Goal: Information Seeking & Learning: Learn about a topic

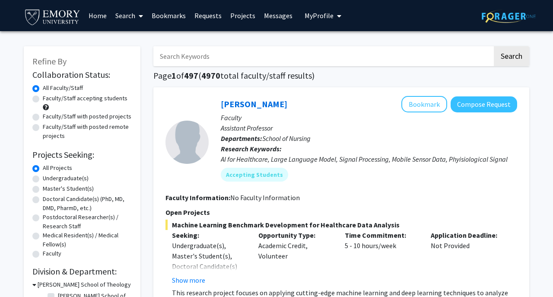
click at [133, 18] on link "Search" at bounding box center [129, 15] width 36 height 30
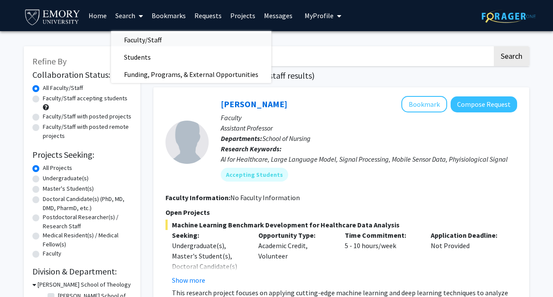
click at [146, 38] on span "Faculty/Staff" at bounding box center [143, 39] width 64 height 17
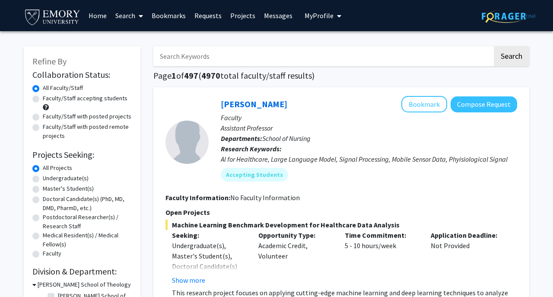
click at [305, 19] on span "My Profile" at bounding box center [319, 15] width 29 height 9
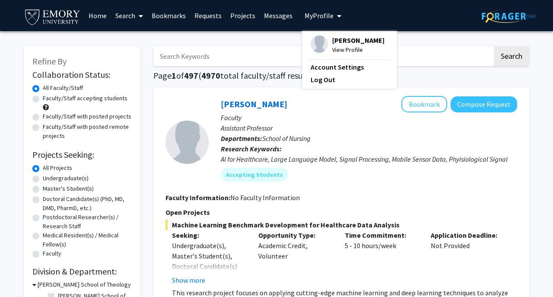
click at [277, 16] on link "Messages" at bounding box center [278, 15] width 37 height 30
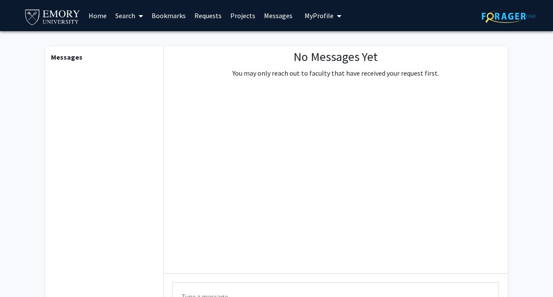
click at [232, 17] on link "Projects" at bounding box center [243, 15] width 34 height 30
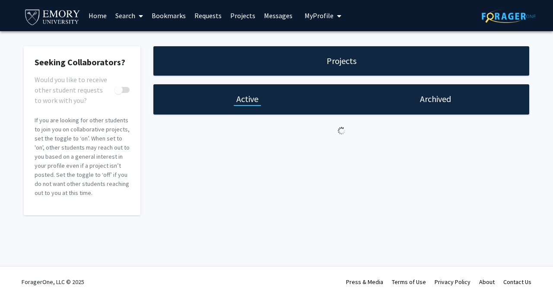
checkbox input "true"
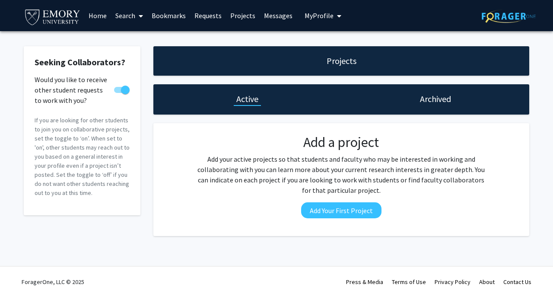
click at [195, 17] on link "Requests" at bounding box center [208, 15] width 36 height 30
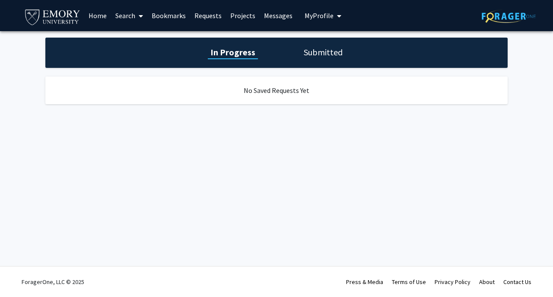
click at [173, 16] on link "Bookmarks" at bounding box center [168, 15] width 43 height 30
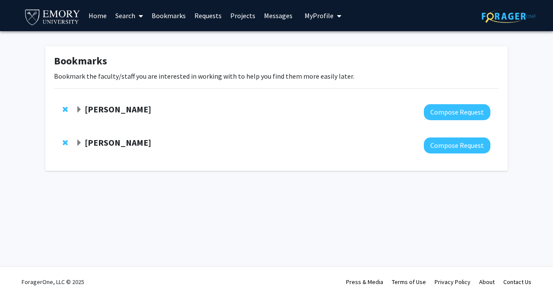
click at [111, 113] on strong "[PERSON_NAME]" at bounding box center [118, 109] width 67 height 11
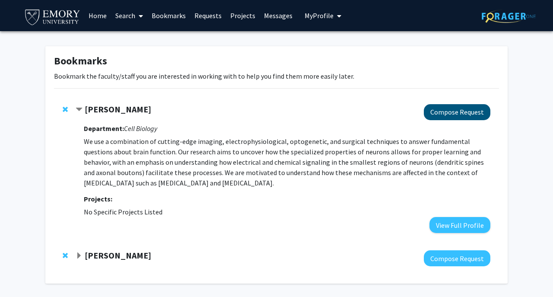
click at [467, 118] on button "Compose Request" at bounding box center [457, 112] width 67 height 16
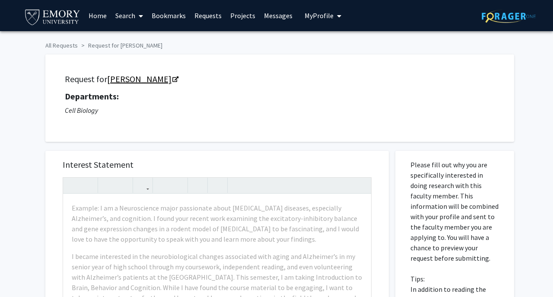
click at [126, 80] on link "[PERSON_NAME]" at bounding box center [142, 79] width 70 height 11
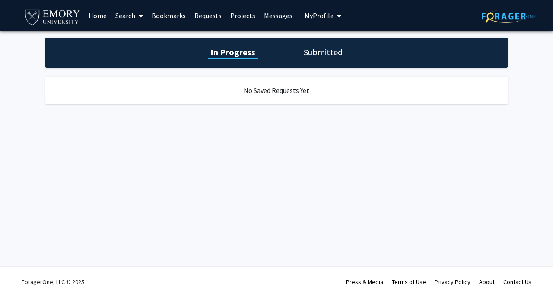
click at [120, 13] on link "Search" at bounding box center [129, 15] width 36 height 30
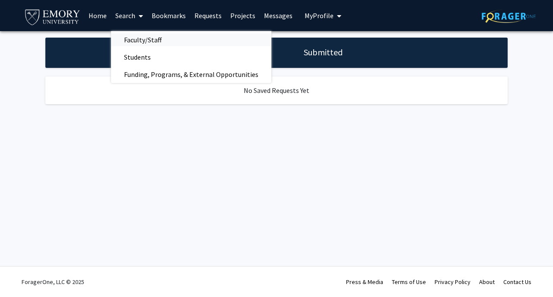
click at [127, 35] on span "Faculty/Staff" at bounding box center [143, 39] width 64 height 17
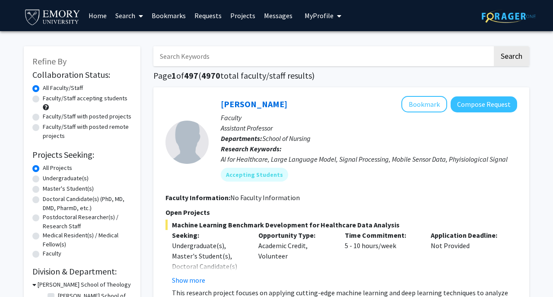
click at [72, 182] on label "Undergraduate(s)" at bounding box center [66, 178] width 46 height 9
click at [48, 179] on input "Undergraduate(s)" at bounding box center [46, 177] width 6 height 6
radio input "true"
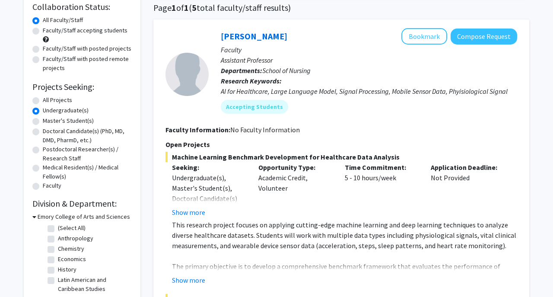
scroll to position [64, 0]
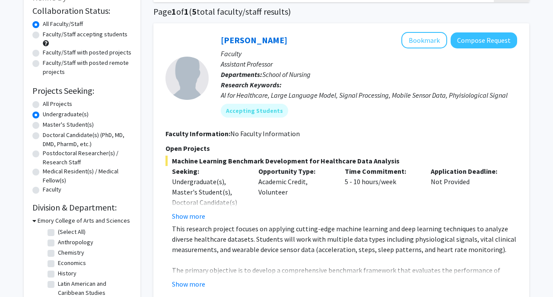
click at [43, 104] on label "All Projects" at bounding box center [57, 103] width 29 height 9
click at [43, 104] on input "All Projects" at bounding box center [46, 102] width 6 height 6
radio input "true"
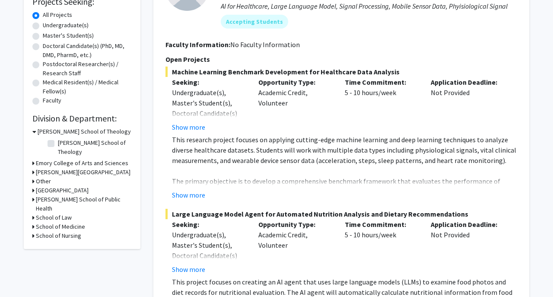
scroll to position [250, 0]
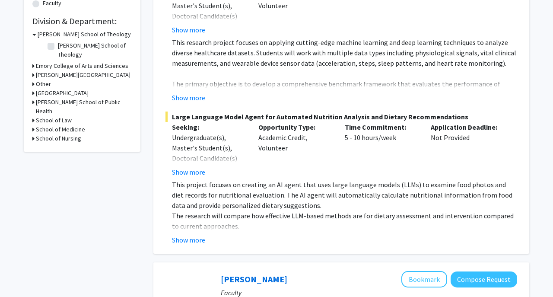
click at [37, 125] on h3 "School of Medicine" at bounding box center [60, 129] width 49 height 9
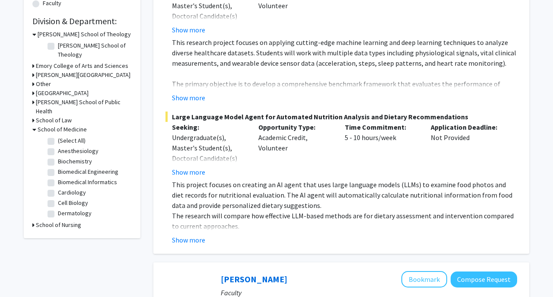
click at [58, 136] on label "(Select All)" at bounding box center [72, 140] width 28 height 9
click at [58, 136] on input "(Select All)" at bounding box center [61, 139] width 6 height 6
checkbox input "true"
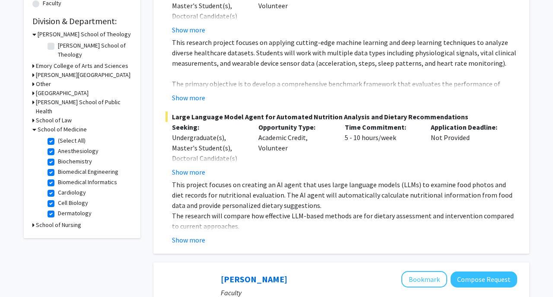
checkbox input "true"
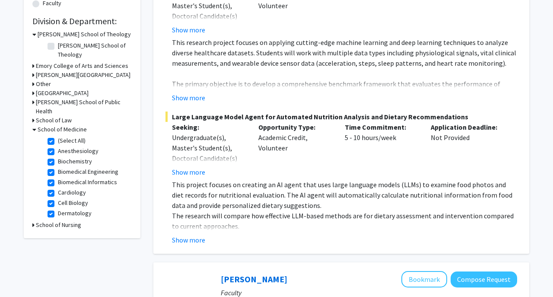
checkbox input "true"
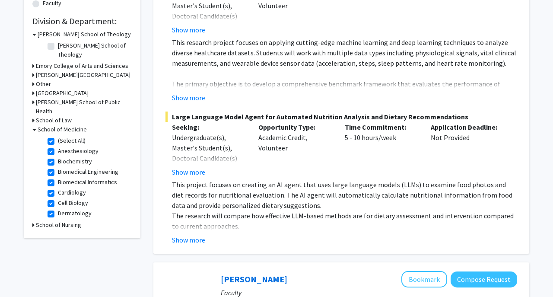
checkbox input "true"
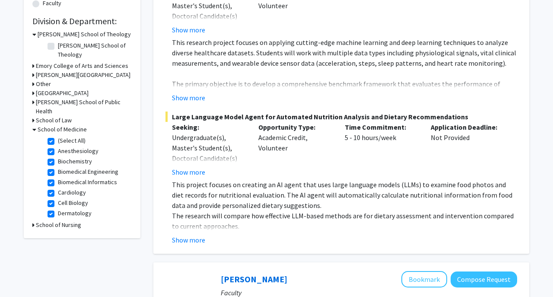
checkbox input "true"
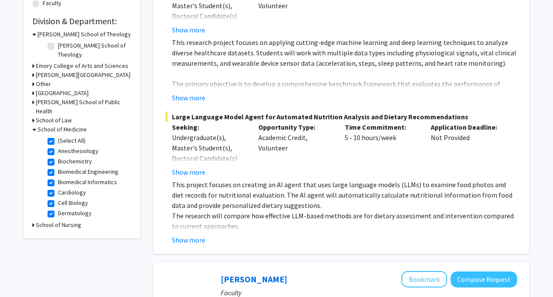
checkbox input "true"
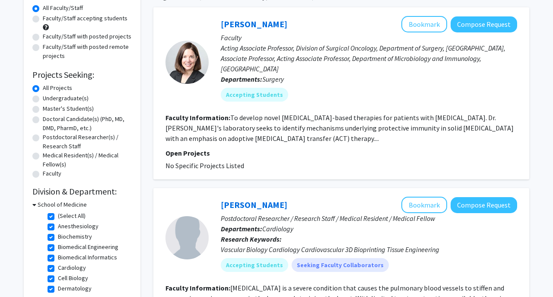
scroll to position [77, 0]
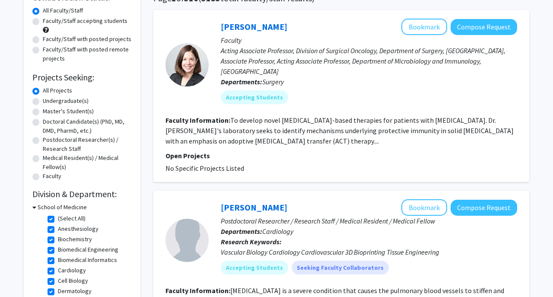
click at [72, 99] on label "Undergraduate(s)" at bounding box center [66, 100] width 46 height 9
click at [48, 99] on input "Undergraduate(s)" at bounding box center [46, 99] width 6 height 6
radio input "true"
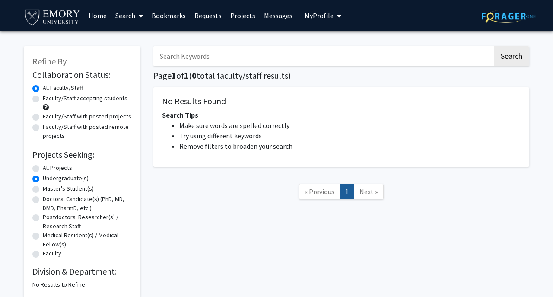
click at [74, 100] on label "Faculty/Staff accepting students" at bounding box center [85, 98] width 85 height 9
click at [48, 99] on input "Faculty/Staff accepting students" at bounding box center [46, 97] width 6 height 6
radio input "true"
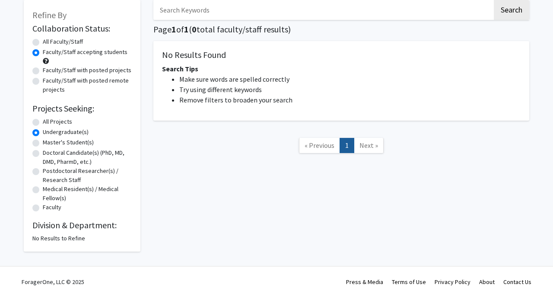
scroll to position [48, 0]
click at [57, 124] on label "All Projects" at bounding box center [57, 121] width 29 height 9
click at [48, 123] on input "All Projects" at bounding box center [46, 120] width 6 height 6
radio input "true"
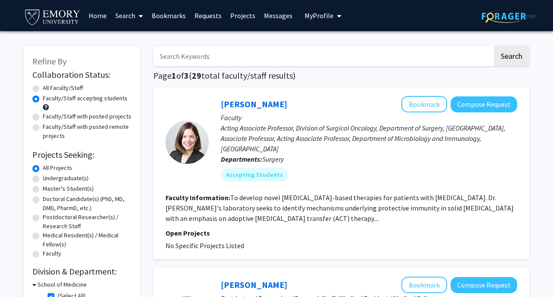
click at [65, 90] on label "All Faculty/Staff" at bounding box center [63, 87] width 40 height 9
click at [48, 89] on input "All Faculty/Staff" at bounding box center [46, 86] width 6 height 6
radio input "true"
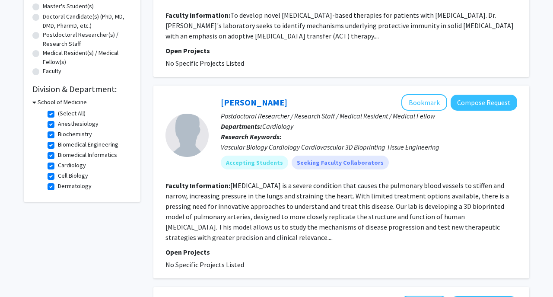
click at [76, 110] on label "(Select All)" at bounding box center [72, 113] width 28 height 9
click at [64, 110] on input "(Select All)" at bounding box center [61, 112] width 6 height 6
checkbox input "false"
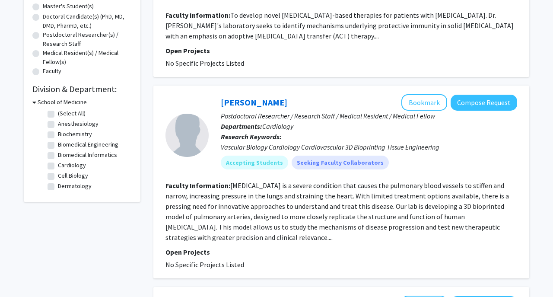
checkbox input "false"
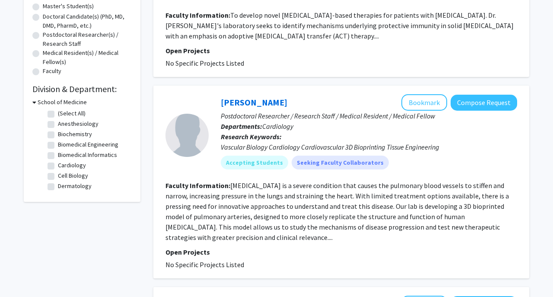
checkbox input "false"
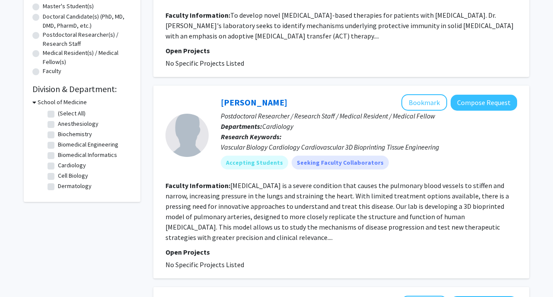
checkbox input "false"
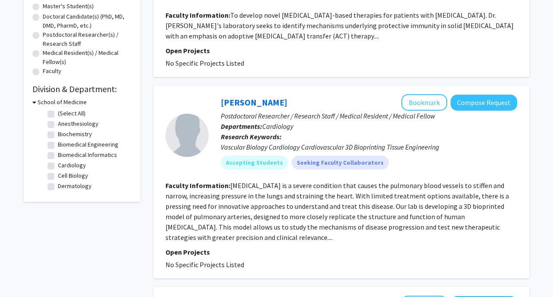
checkbox input "false"
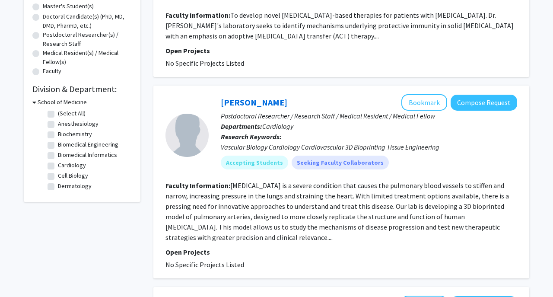
checkbox input "false"
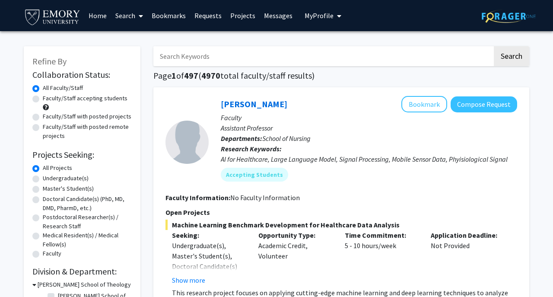
click at [71, 105] on div "Faculty/Staff accepting students" at bounding box center [81, 103] width 99 height 18
click at [74, 100] on label "Faculty/Staff accepting students" at bounding box center [85, 98] width 85 height 9
click at [48, 99] on input "Faculty/Staff accepting students" at bounding box center [46, 97] width 6 height 6
radio input "true"
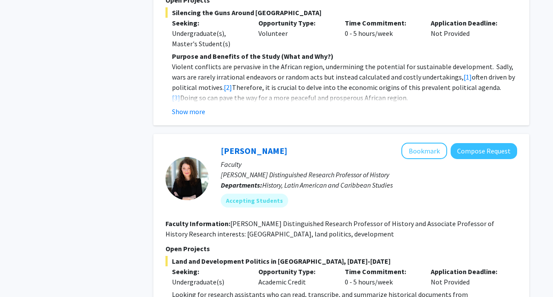
scroll to position [700, 0]
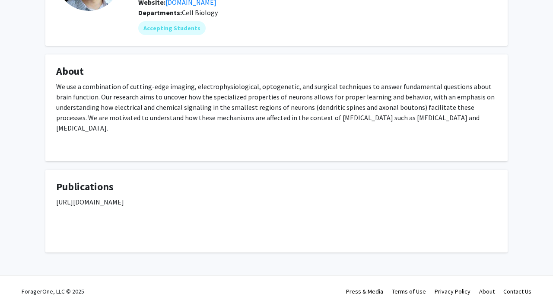
scroll to position [102, 0]
